Goal: Task Accomplishment & Management: Use online tool/utility

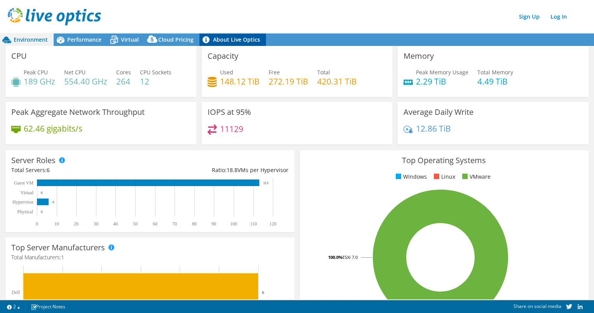
click at [233, 35] on link "About Live Optics" at bounding box center [233, 39] width 67 height 12
click at [562, 12] on link "Log In" at bounding box center [559, 16] width 24 height 11
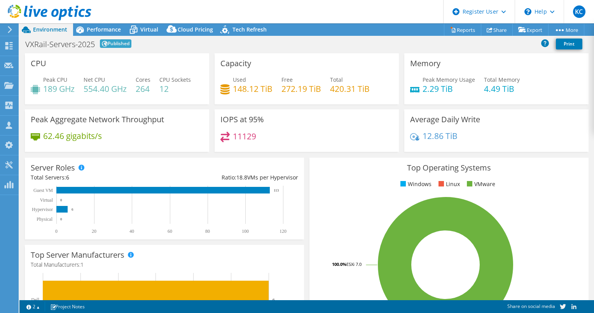
select select "USD"
click at [237, 33] on div "Tech Refresh" at bounding box center [246, 29] width 54 height 12
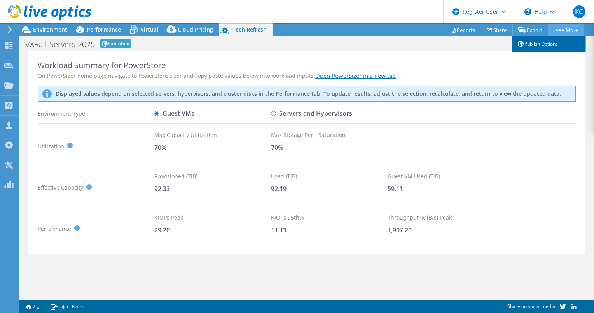
click at [542, 43] on link "Publish Options" at bounding box center [549, 44] width 74 height 16
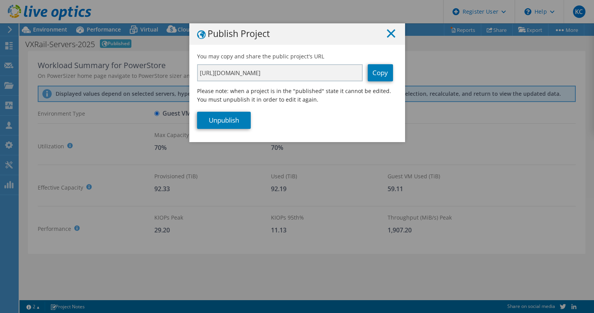
click at [391, 34] on icon at bounding box center [391, 33] width 9 height 9
